Goal: Task Accomplishment & Management: Complete application form

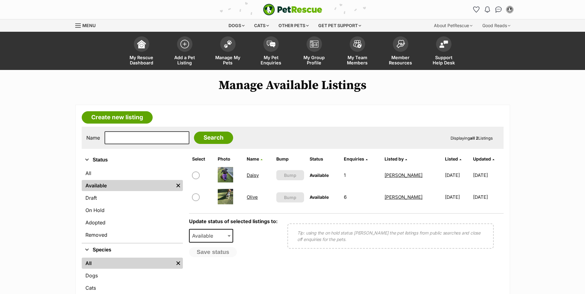
click at [253, 174] on link "Daisy" at bounding box center [253, 175] width 12 height 6
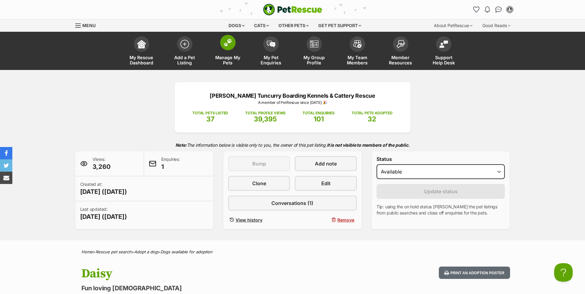
click at [228, 50] on link "Manage My Pets" at bounding box center [227, 51] width 43 height 37
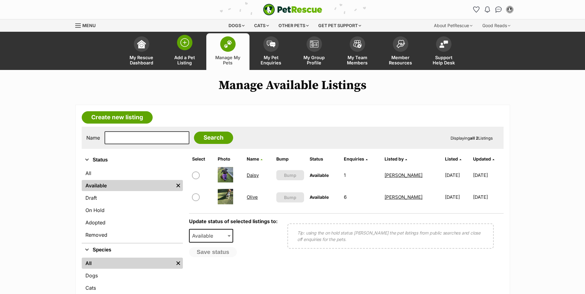
click at [183, 50] on link "Add a Pet Listing" at bounding box center [184, 51] width 43 height 37
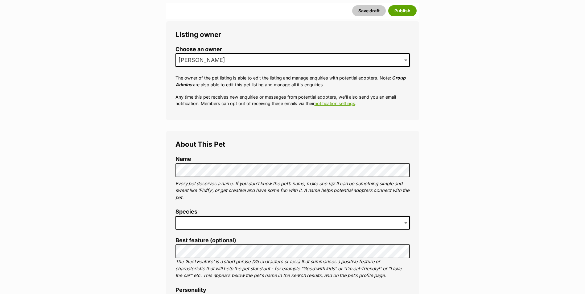
scroll to position [123, 0]
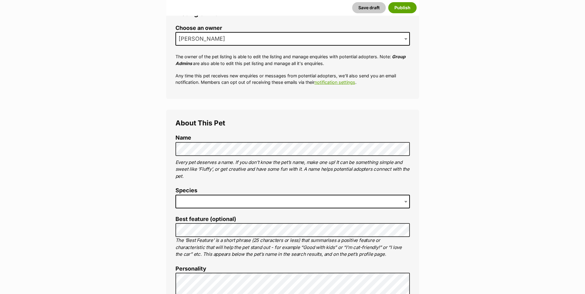
click at [232, 198] on span at bounding box center [292, 202] width 234 height 14
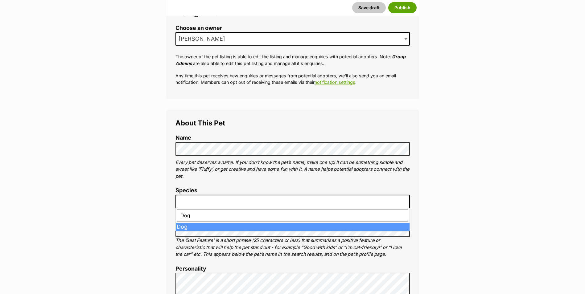
type input "Dog"
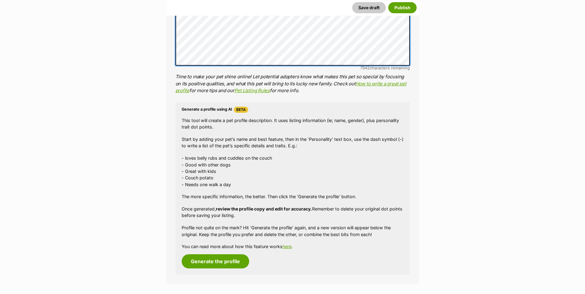
scroll to position [493, 0]
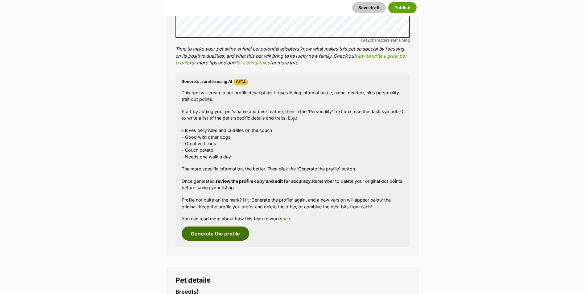
click at [206, 233] on button "Generate the profile" at bounding box center [216, 234] width 68 height 14
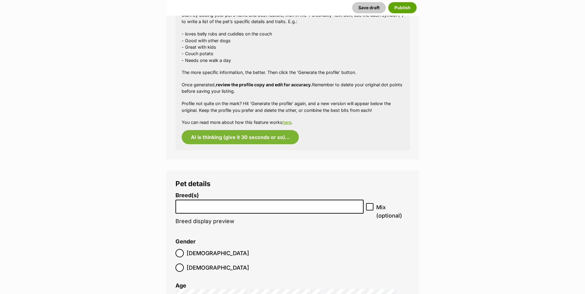
scroll to position [617, 0]
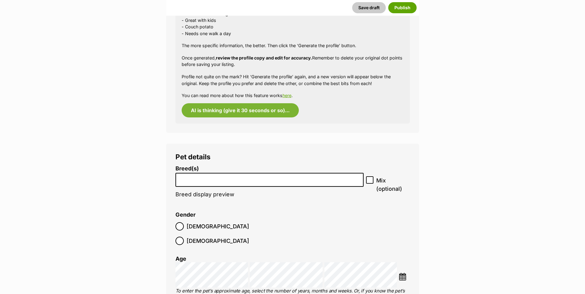
click at [225, 179] on input "search" at bounding box center [270, 178] width 184 height 6
type input "Labr"
select select "372"
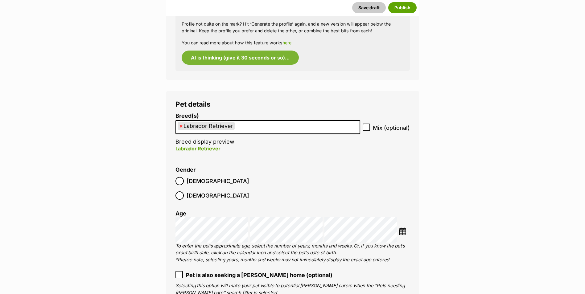
scroll to position [678, 0]
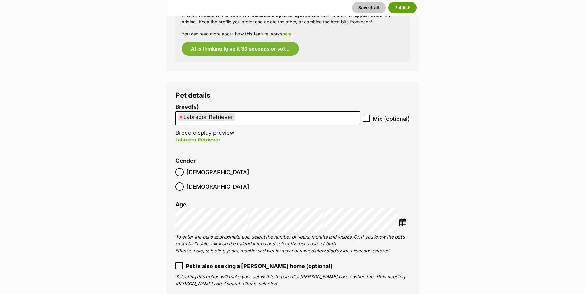
click at [404, 219] on img at bounding box center [403, 223] width 8 height 8
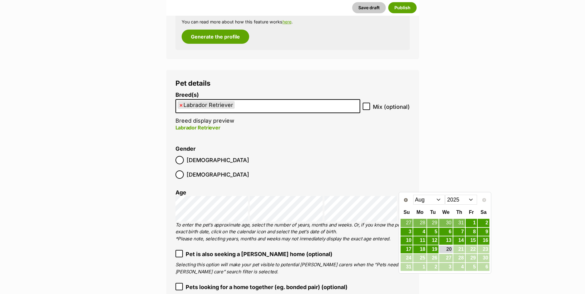
scroll to position [748, 0]
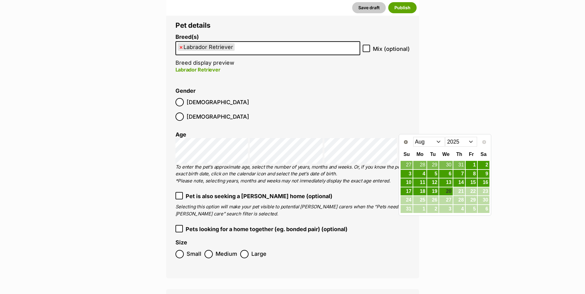
click at [474, 143] on select "2015 2016 2017 2018 2019 2020 2021 2022 2023 2024 2025" at bounding box center [461, 142] width 32 height 10
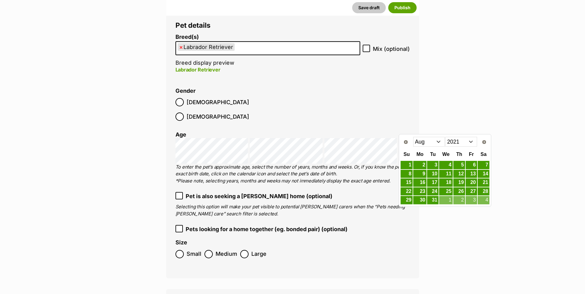
click at [439, 142] on select "Jan Feb Mar Apr May Jun Jul Aug Sep Oct Nov Dec" at bounding box center [429, 142] width 32 height 10
click at [474, 176] on link "10" at bounding box center [471, 174] width 11 height 8
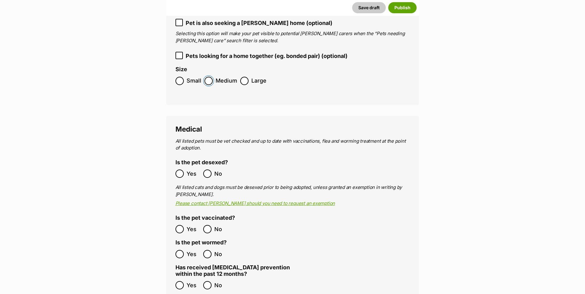
scroll to position [933, 0]
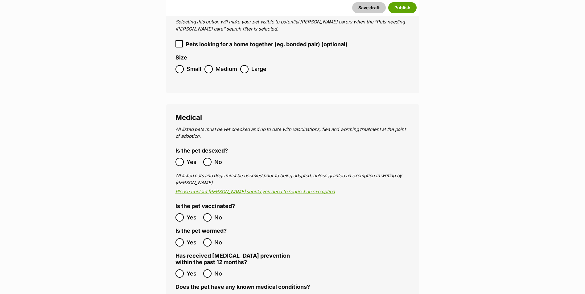
click at [184, 158] on label "Yes" at bounding box center [187, 162] width 25 height 8
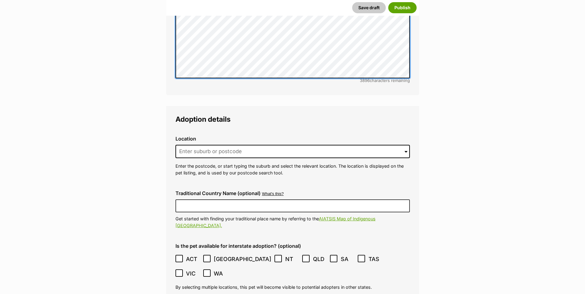
scroll to position [1334, 0]
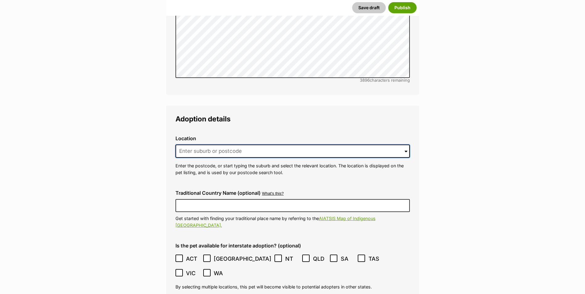
click at [240, 145] on input at bounding box center [292, 152] width 234 height 14
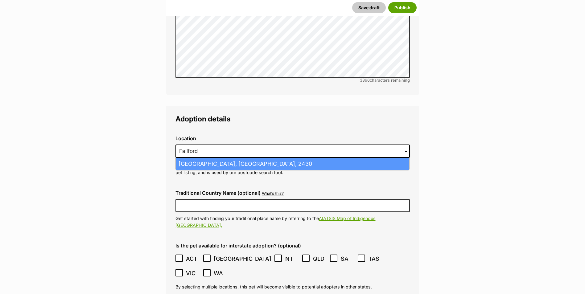
click at [227, 158] on li "Failford, New South Wales, 2430" at bounding box center [292, 164] width 233 height 12
type input "Failford, New South Wales, 2430"
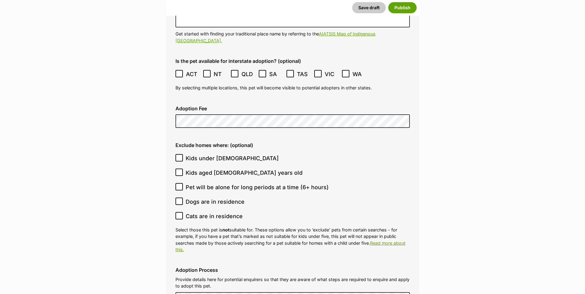
scroll to position [1519, 0]
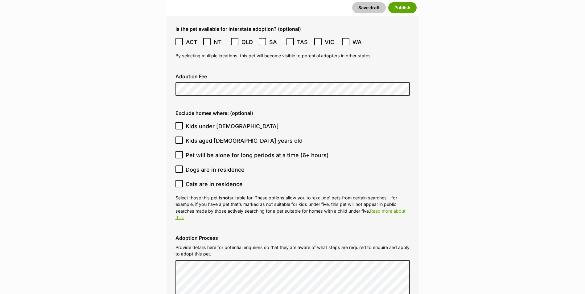
scroll to position [1550, 0]
click at [180, 123] on input "Kids under 5 years old" at bounding box center [178, 126] width 7 height 7
checkbox input "true"
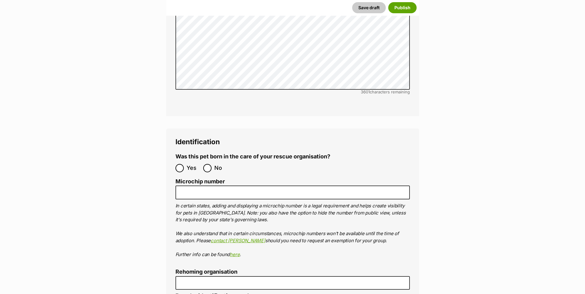
scroll to position [1920, 0]
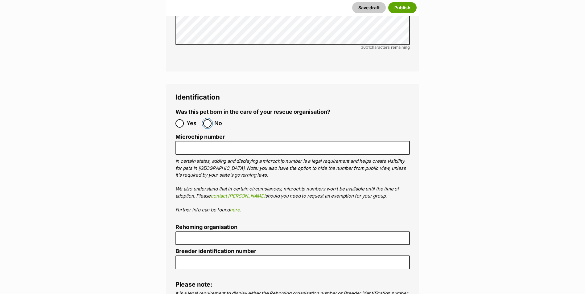
click at [207, 119] on input "No" at bounding box center [207, 123] width 8 height 8
radio input "true"
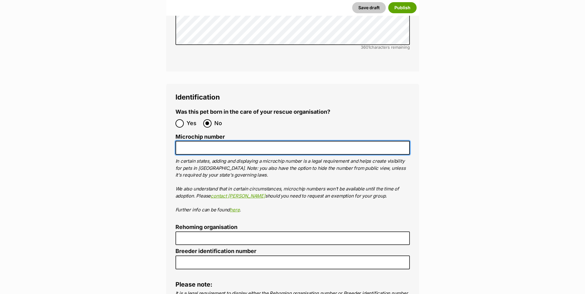
click at [208, 141] on input "Microchip number" at bounding box center [292, 148] width 234 height 14
type input "991003001451129"
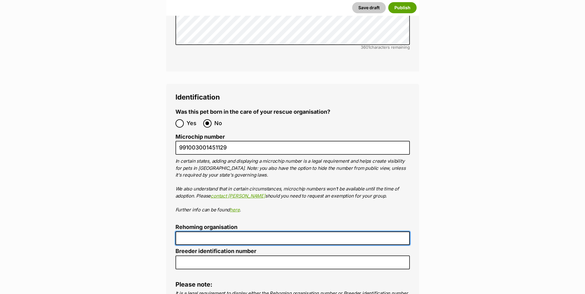
click at [268, 232] on input "Rehoming organisation" at bounding box center [292, 239] width 234 height 14
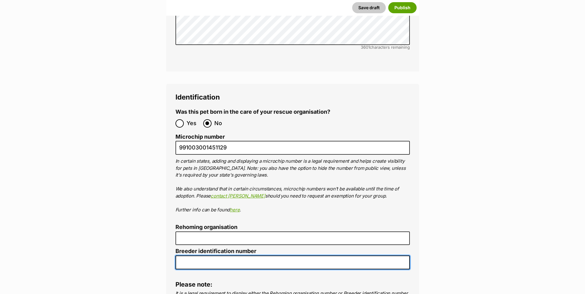
click at [222, 256] on input "Breeder identification number" at bounding box center [292, 263] width 234 height 14
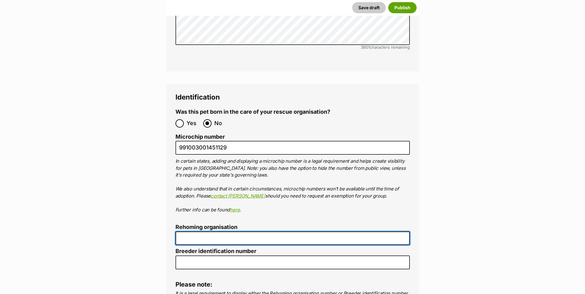
click at [214, 232] on input "Rehoming organisation" at bounding box center [292, 239] width 234 height 14
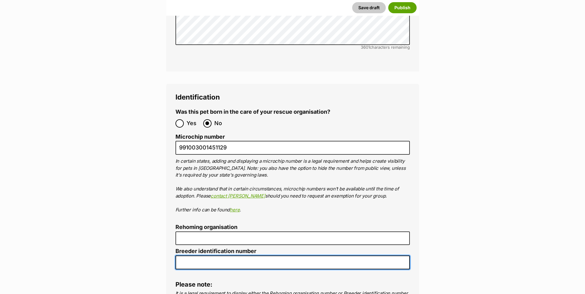
click at [215, 256] on input "Breeder identification number" at bounding box center [292, 263] width 234 height 14
type input "B000615316"
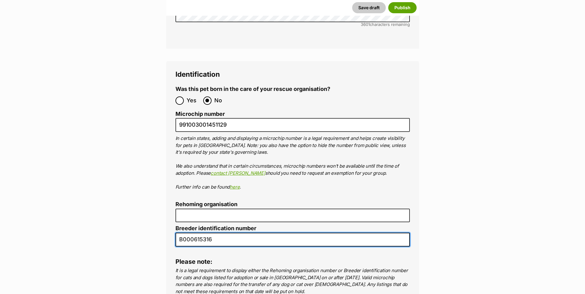
scroll to position [2004, 0]
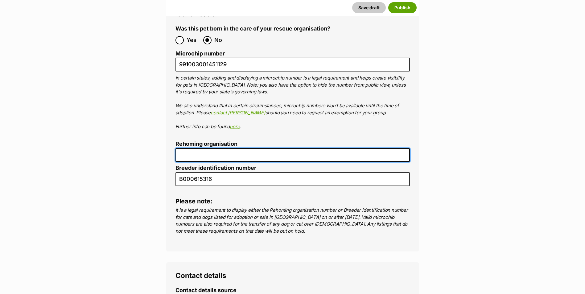
click at [202, 148] on input "Rehoming organisation" at bounding box center [292, 155] width 234 height 14
type input "R251000222"
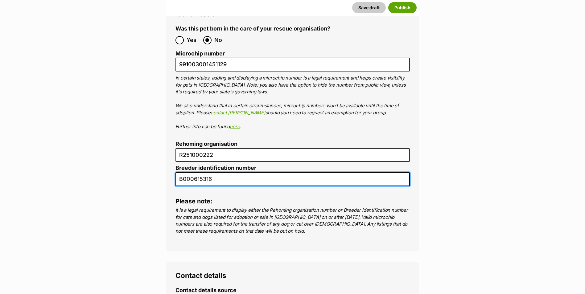
click at [261, 172] on input "B000615316" at bounding box center [292, 179] width 234 height 14
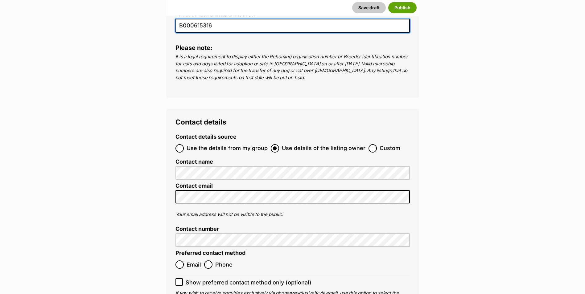
scroll to position [2189, 0]
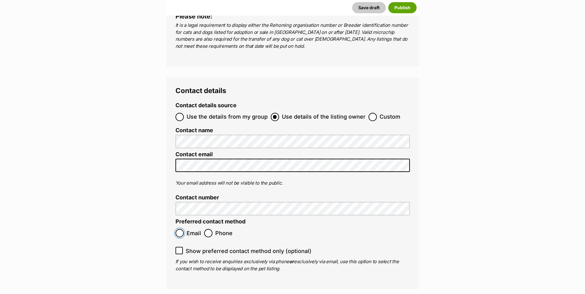
click at [183, 229] on input "Email" at bounding box center [179, 233] width 8 height 8
radio input "true"
click at [179, 249] on icon at bounding box center [179, 251] width 4 height 4
click at [179, 247] on input "Show preferred contact method only (optional)" at bounding box center [178, 250] width 7 height 7
checkbox input "true"
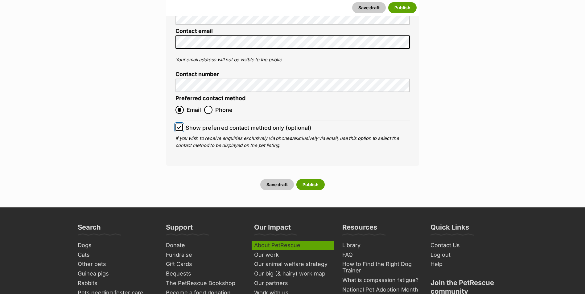
scroll to position [2250, 0]
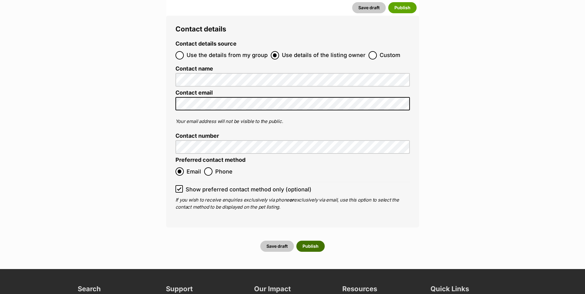
click at [317, 241] on button "Publish" at bounding box center [310, 246] width 28 height 11
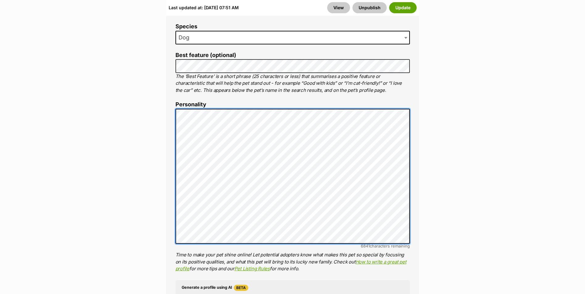
scroll to position [463, 0]
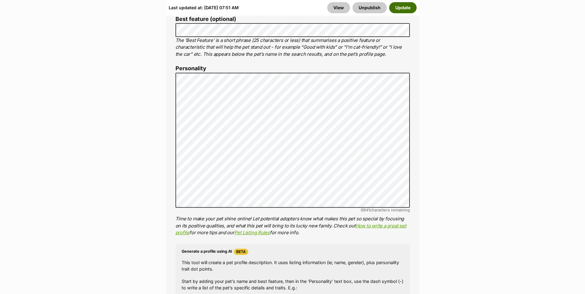
click at [407, 9] on button "Update" at bounding box center [402, 7] width 27 height 11
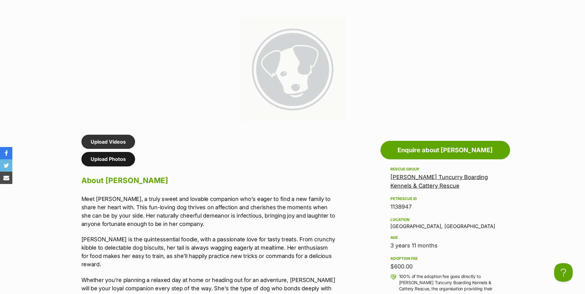
click at [111, 156] on link "Upload Photos" at bounding box center [108, 159] width 54 height 14
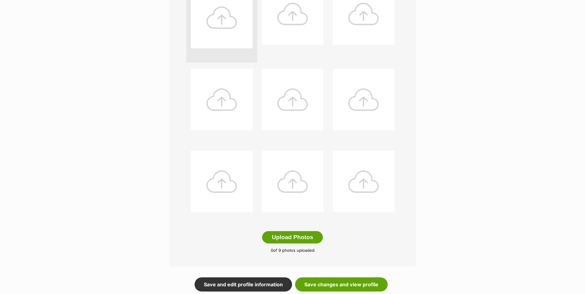
scroll to position [185, 0]
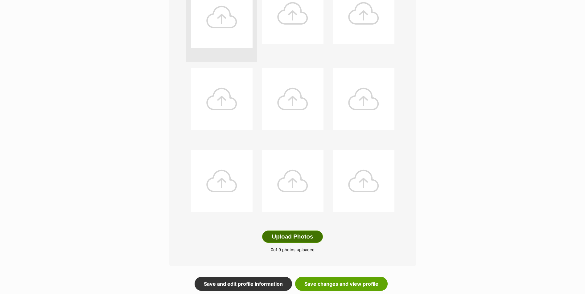
click at [298, 237] on button "Upload Photos" at bounding box center [292, 237] width 60 height 12
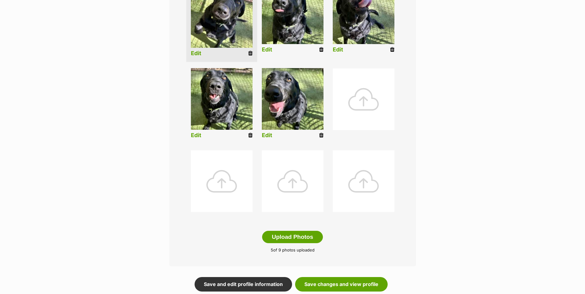
scroll to position [185, 0]
click at [335, 288] on link "Save changes and view profile" at bounding box center [341, 284] width 93 height 14
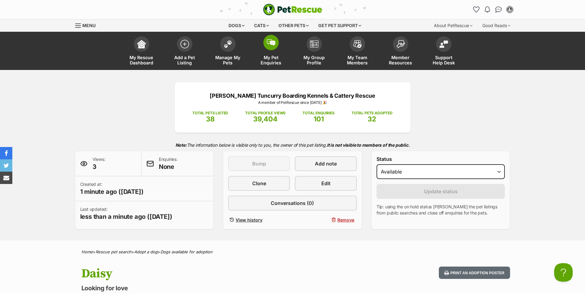
click at [270, 45] on img at bounding box center [271, 42] width 9 height 7
